Goal: Task Accomplishment & Management: Use online tool/utility

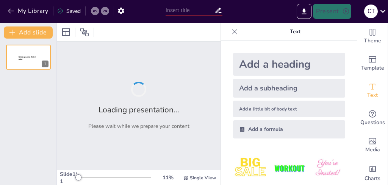
type input "Estructura y Función del [MEDICAL_DATA] en Medicina Veterinaria"
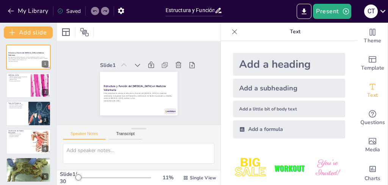
checkbox input "true"
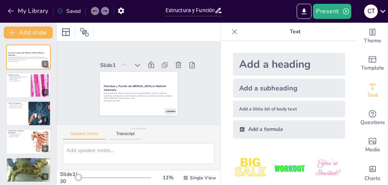
checkbox input "true"
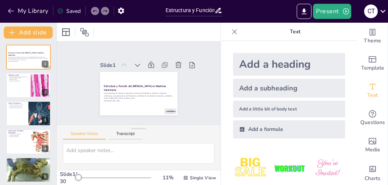
checkbox input "true"
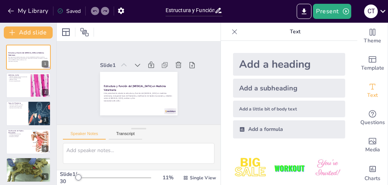
checkbox input "true"
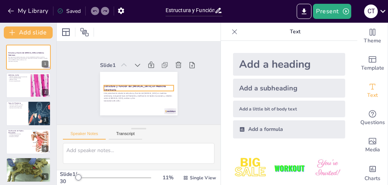
checkbox input "true"
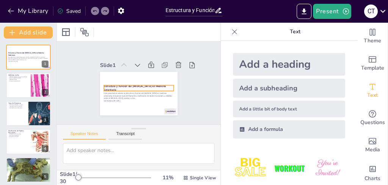
checkbox input "true"
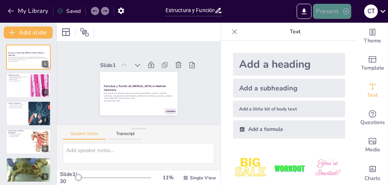
click at [330, 13] on button "Present" at bounding box center [332, 11] width 38 height 15
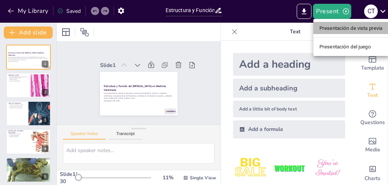
click at [337, 26] on font "Presentación de vista previa" at bounding box center [350, 28] width 63 height 6
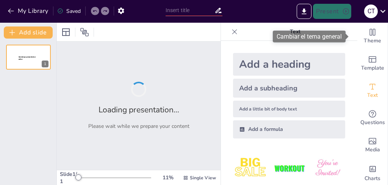
type input "Estructura y Función del [MEDICAL_DATA] en Medicina Veterinaria"
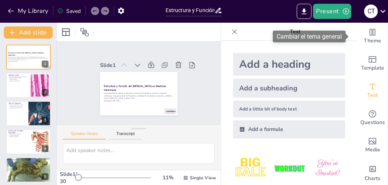
checkbox input "true"
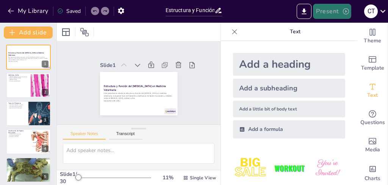
checkbox input "true"
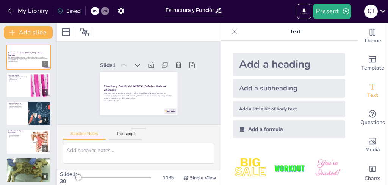
checkbox input "true"
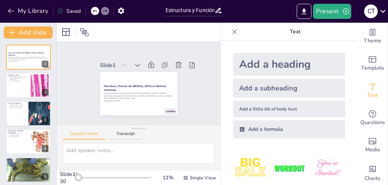
checkbox input "true"
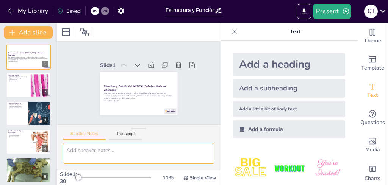
click at [104, 156] on textarea at bounding box center [139, 153] width 152 height 21
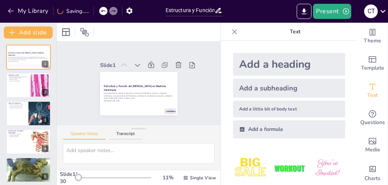
checkbox input "true"
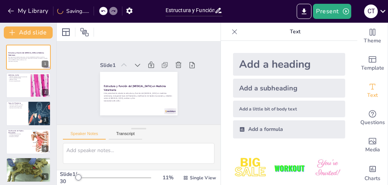
checkbox input "true"
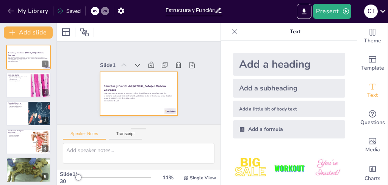
checkbox input "true"
